Goal: Transaction & Acquisition: Book appointment/travel/reservation

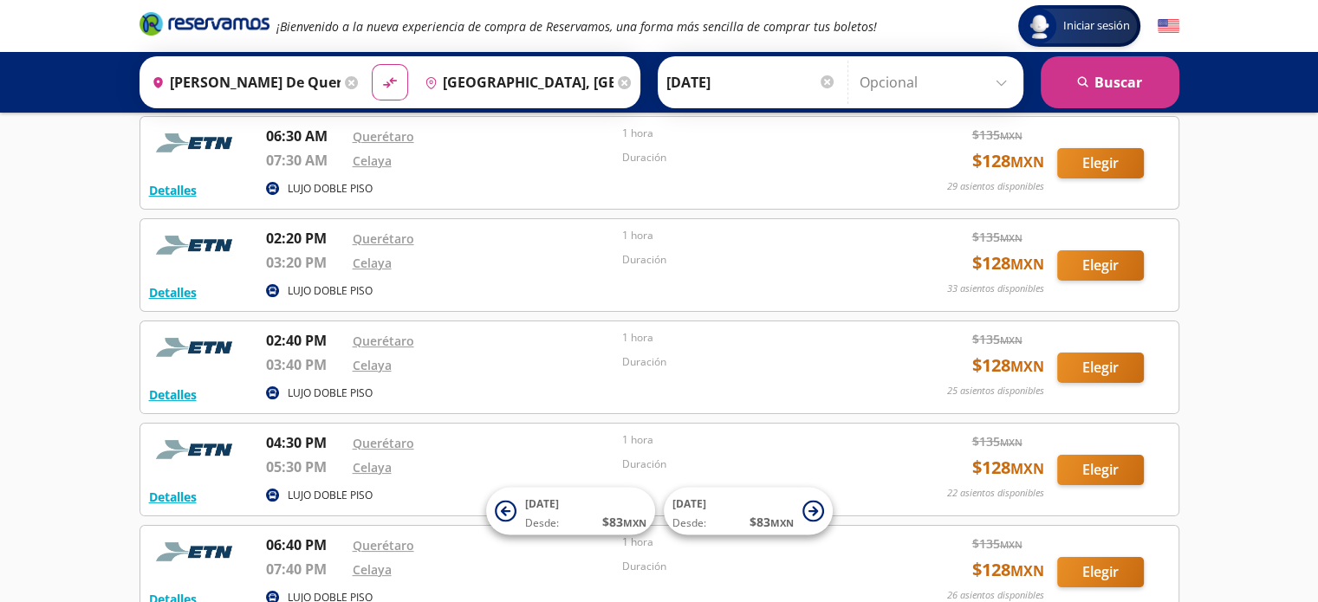
scroll to position [194, 0]
click at [385, 80] on icon at bounding box center [389, 83] width 12 height 10
type input "[GEOGRAPHIC_DATA], [GEOGRAPHIC_DATA]"
type input "[PERSON_NAME] de Querétaro, [GEOGRAPHIC_DATA]"
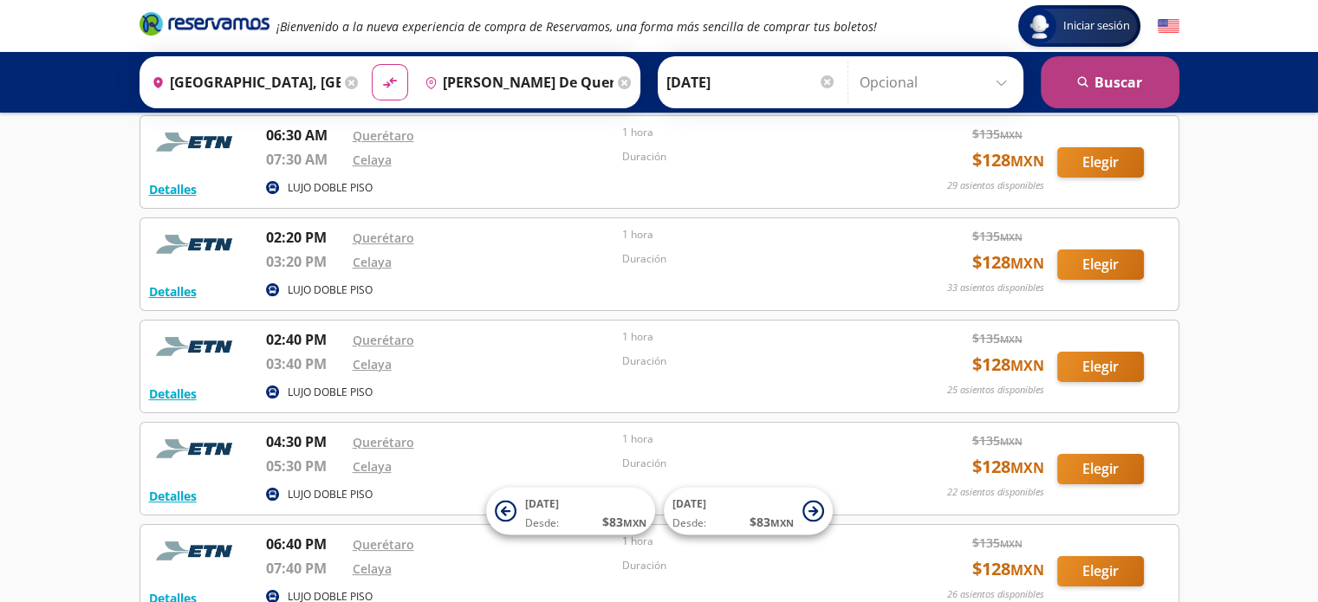
click at [1118, 86] on button "search [GEOGRAPHIC_DATA]" at bounding box center [1110, 82] width 139 height 52
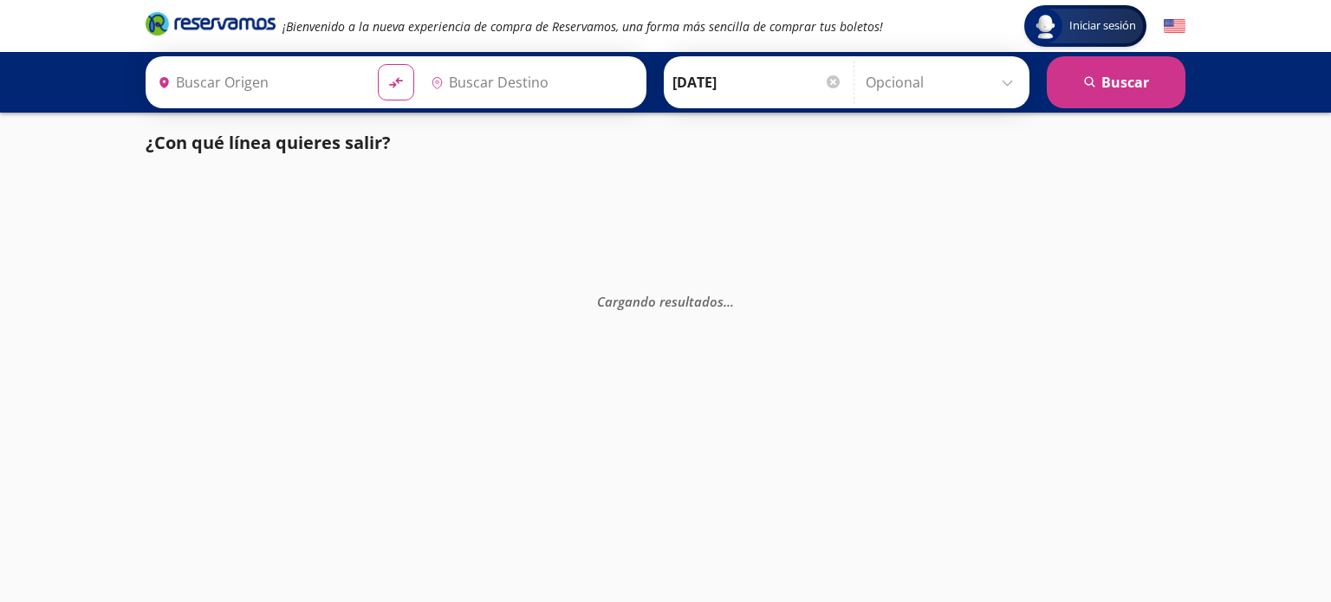
type input "[PERSON_NAME] de Querétaro, [GEOGRAPHIC_DATA]"
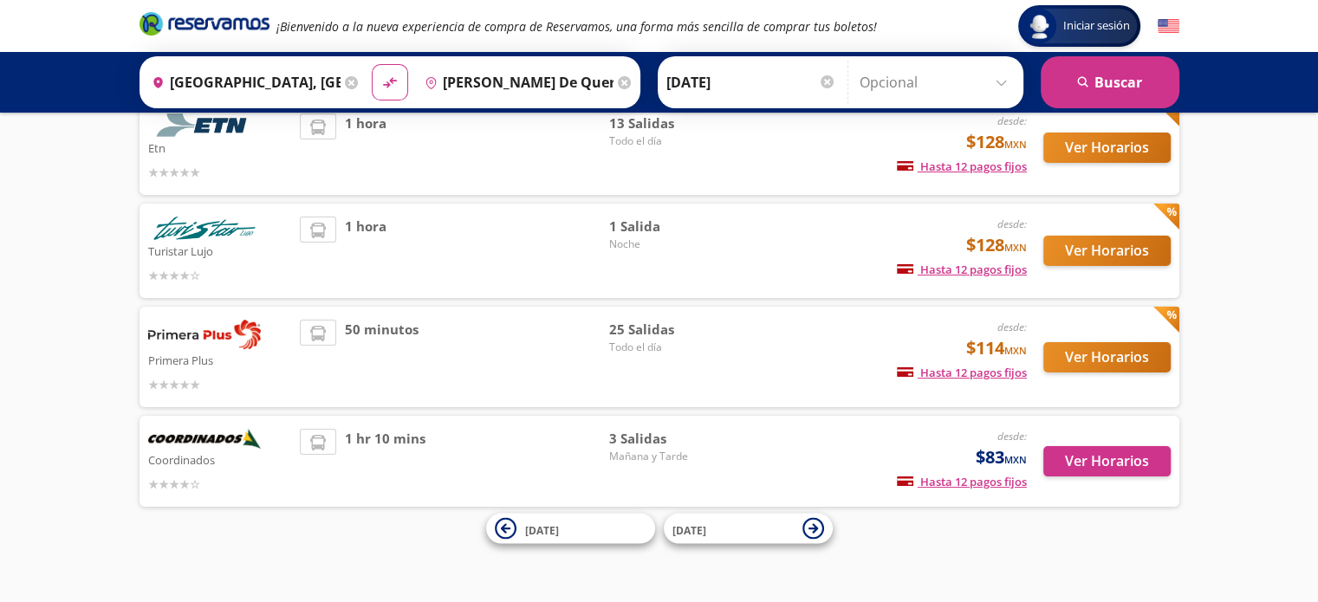
scroll to position [143, 0]
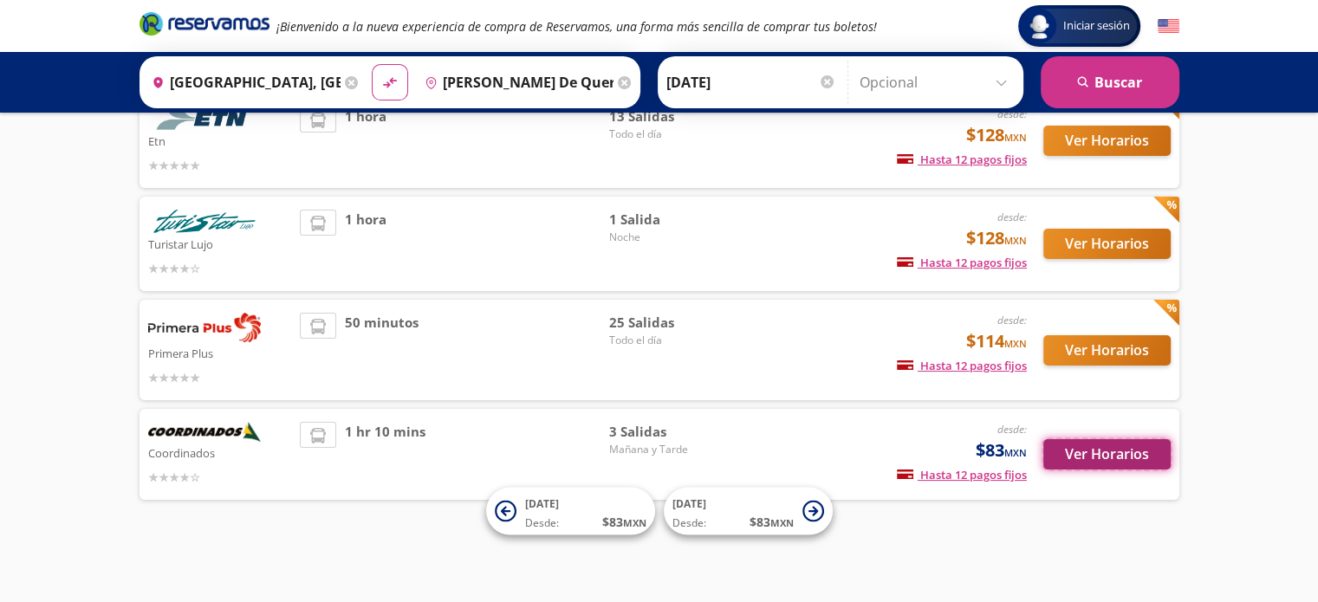
click at [1078, 440] on button "Ver Horarios" at bounding box center [1106, 454] width 127 height 30
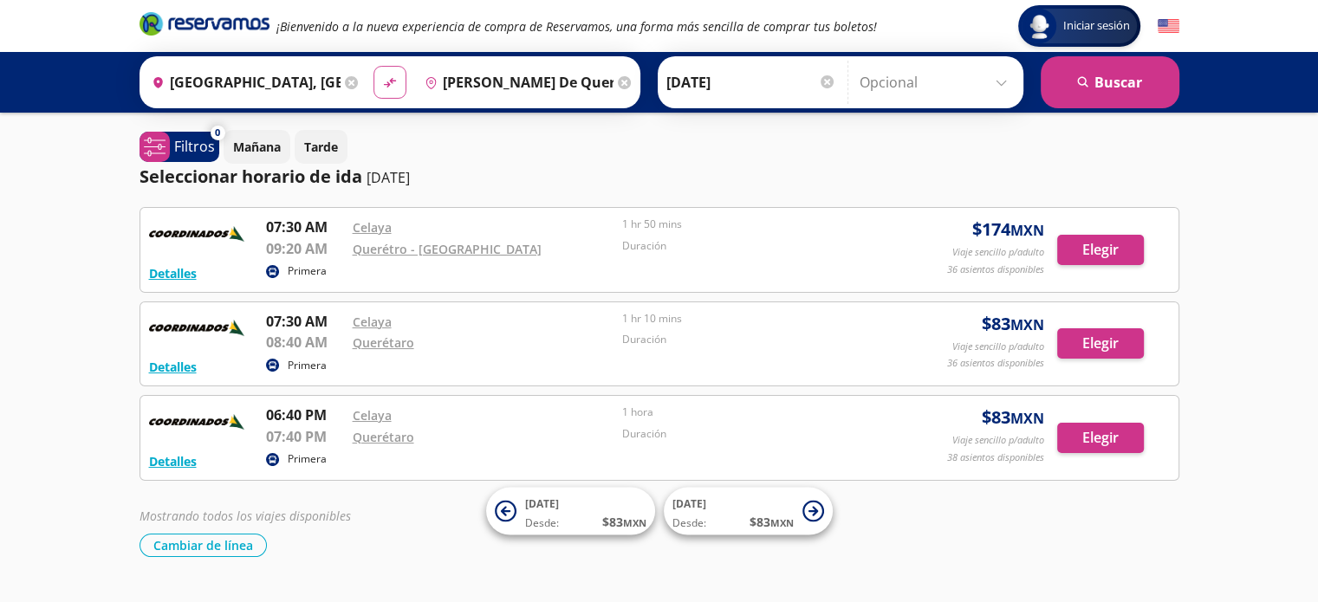
click at [386, 75] on icon "material-symbols:compare-arrows-rounded" at bounding box center [390, 83] width 16 height 16
type input "[PERSON_NAME] de Querétaro, [GEOGRAPHIC_DATA]"
type input "[GEOGRAPHIC_DATA], [GEOGRAPHIC_DATA]"
